Goal: Transaction & Acquisition: Purchase product/service

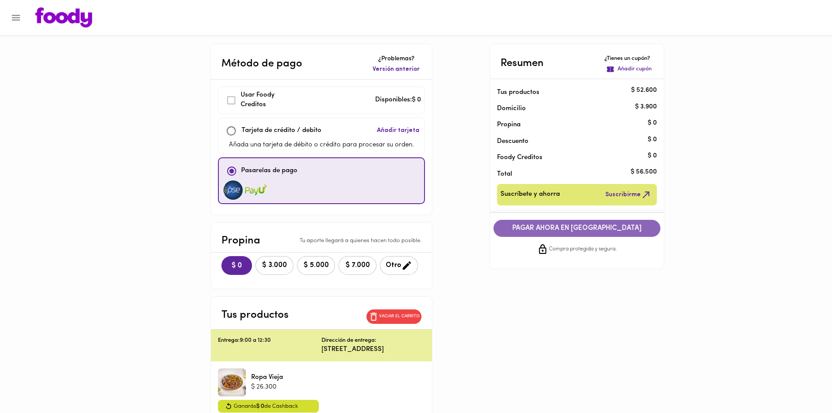
click at [575, 230] on span "PAGAR AHORA EN [GEOGRAPHIC_DATA]" at bounding box center [576, 228] width 149 height 8
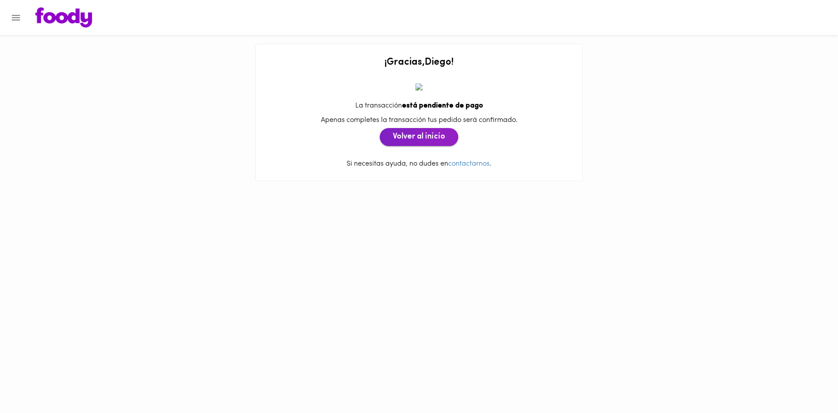
click at [434, 137] on span "Volver al inicio" at bounding box center [419, 137] width 52 height 10
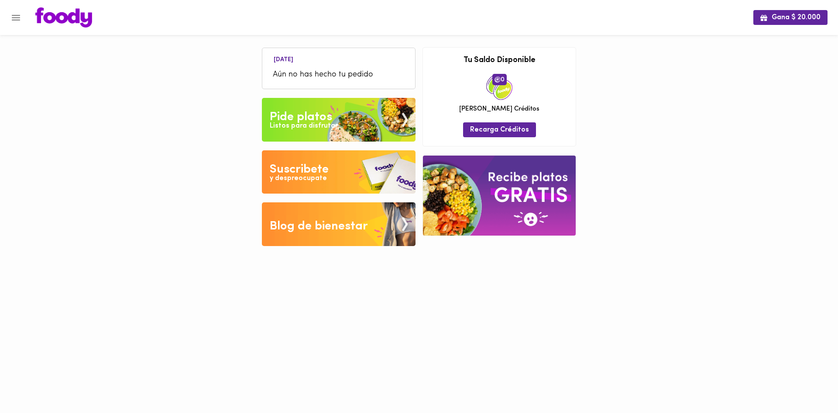
click at [340, 75] on span "Aún no has hecho tu pedido" at bounding box center [339, 75] width 132 height 12
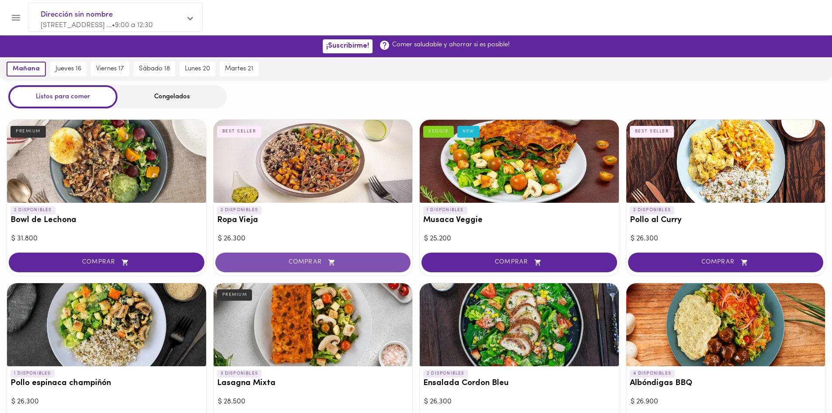
click at [329, 258] on button "COMPRAR" at bounding box center [313, 262] width 196 height 20
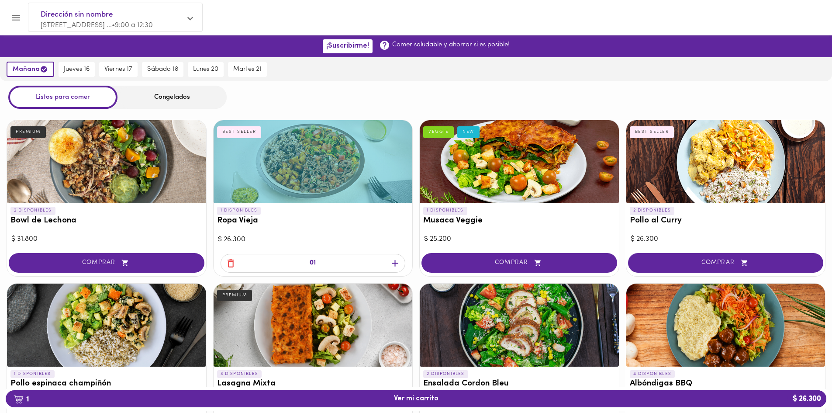
click at [397, 261] on icon "button" at bounding box center [394, 263] width 11 height 11
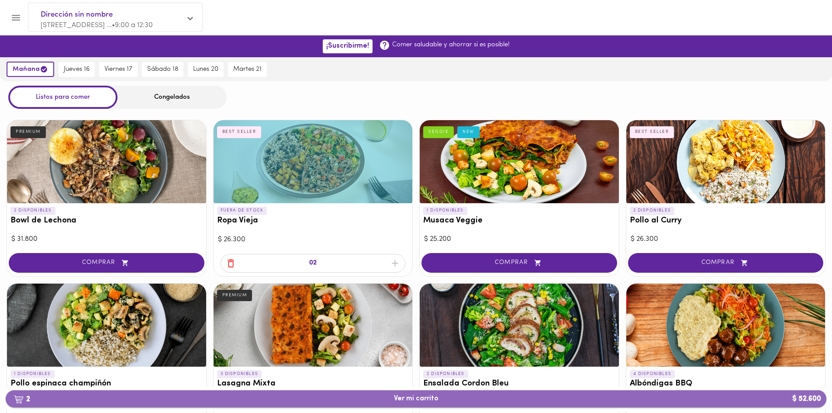
click at [431, 403] on button "2 Ver mi carrito $ 52.600" at bounding box center [416, 398] width 820 height 17
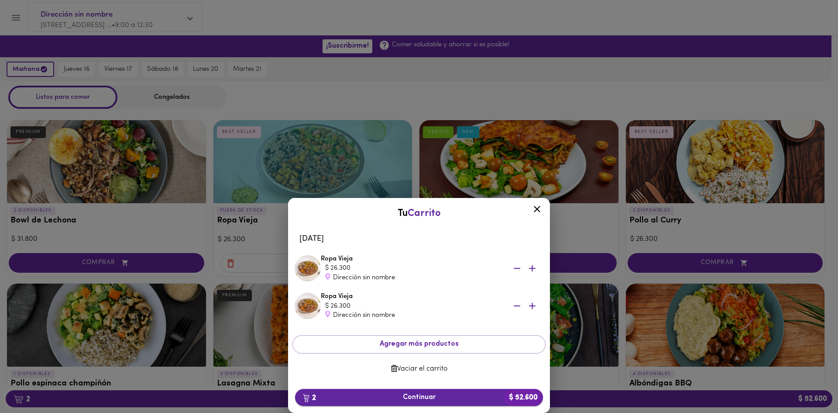
click at [416, 399] on span "2 Continuar $ 52.600" at bounding box center [419, 397] width 234 height 8
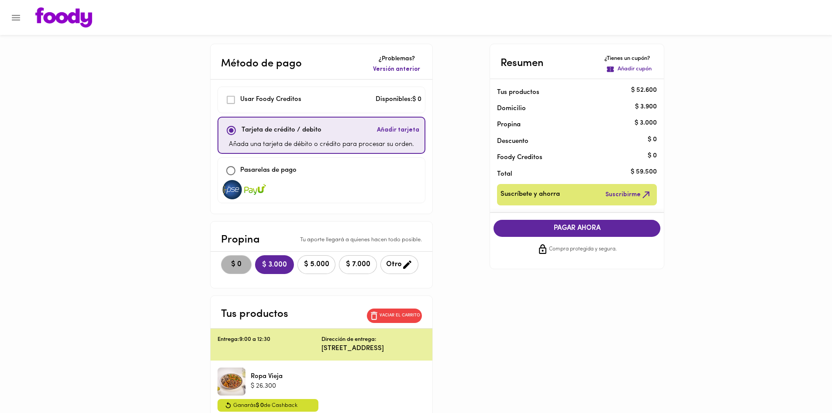
click at [227, 260] on span "$ 0" at bounding box center [236, 264] width 19 height 8
click at [221, 170] on input "checkbox" at bounding box center [230, 170] width 19 height 19
checkbox input "true"
checkbox input "false"
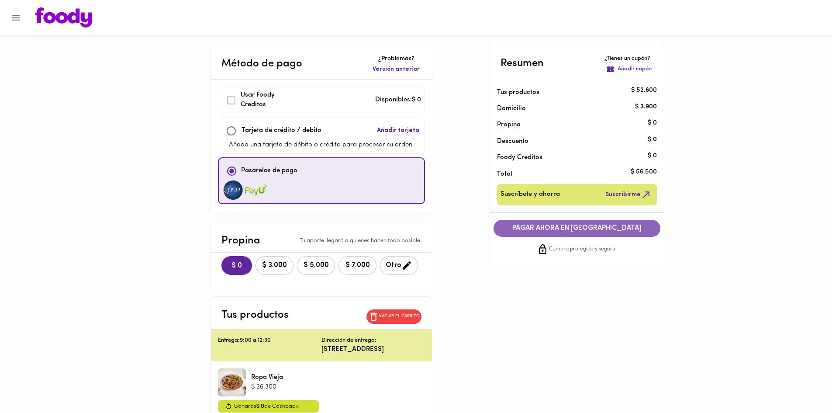
click at [566, 229] on span "PAGAR AHORA EN [GEOGRAPHIC_DATA]" at bounding box center [576, 228] width 149 height 8
